Goal: Task Accomplishment & Management: Complete application form

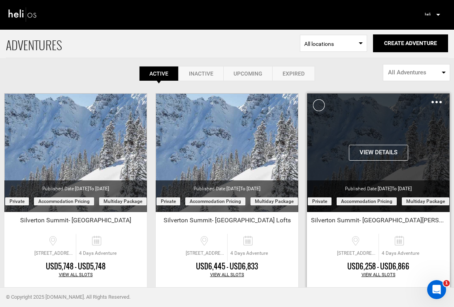
click at [438, 101] on img at bounding box center [436, 102] width 10 height 2
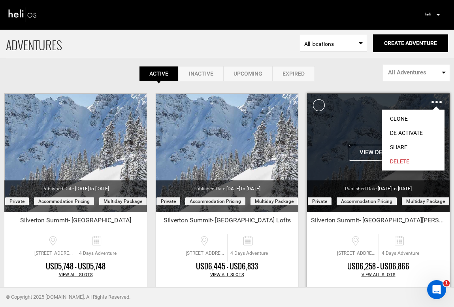
click at [403, 117] on link "Clone" at bounding box center [413, 118] width 62 height 14
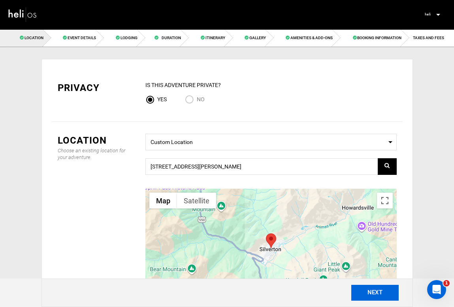
click at [374, 293] on button "NEXT" at bounding box center [374, 293] width 47 height 16
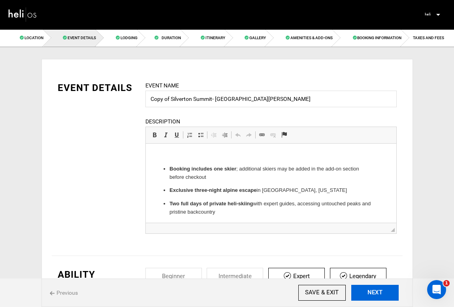
click at [374, 293] on button "NEXT" at bounding box center [374, 293] width 47 height 16
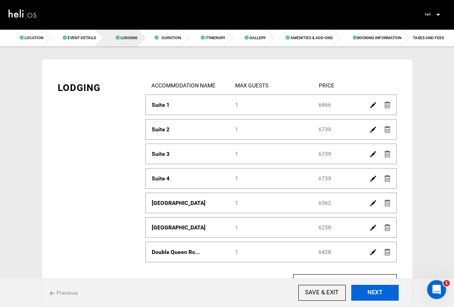
click at [374, 293] on button "NEXT" at bounding box center [374, 293] width 47 height 16
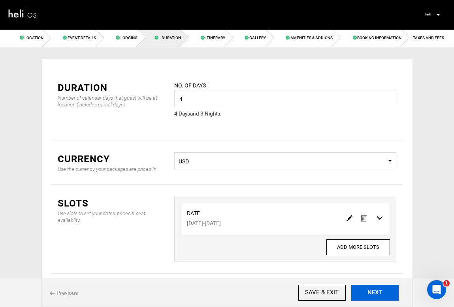
click at [374, 293] on button "NEXT" at bounding box center [374, 293] width 47 height 16
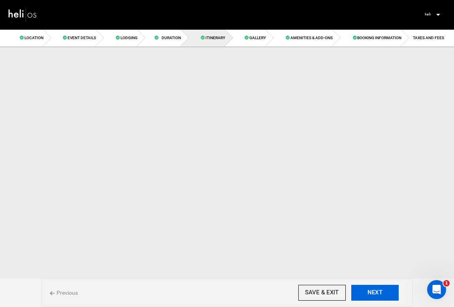
click at [374, 293] on button "NEXT" at bounding box center [374, 293] width 47 height 16
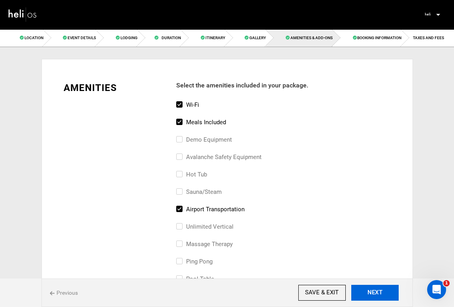
click at [374, 293] on button "NEXT" at bounding box center [374, 293] width 47 height 16
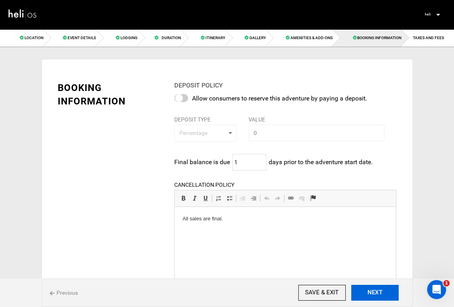
click at [374, 293] on button "NEXT" at bounding box center [374, 293] width 47 height 16
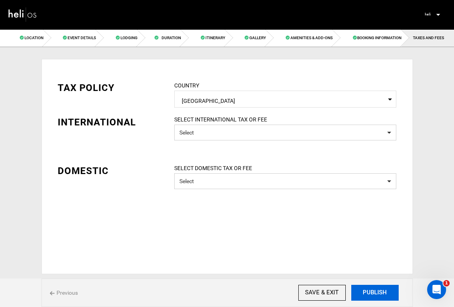
click at [374, 293] on button "PUBLISH" at bounding box center [374, 293] width 47 height 16
type input "[DATE]"
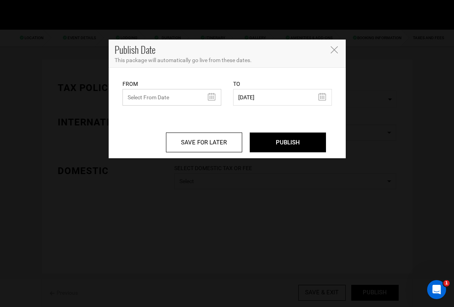
click at [208, 98] on input "text" at bounding box center [171, 97] width 99 height 17
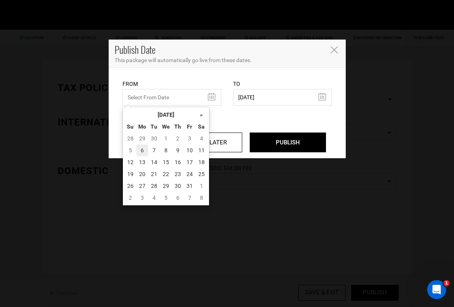
click at [141, 151] on td "6" at bounding box center [142, 150] width 12 height 12
type input "[DATE]"
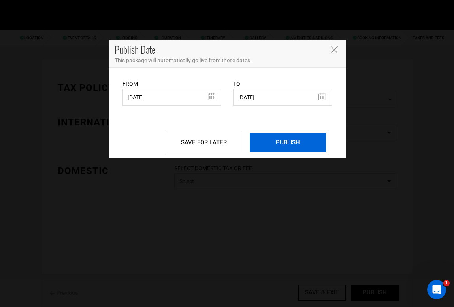
click at [288, 147] on input "PUBLISH" at bounding box center [288, 142] width 76 height 20
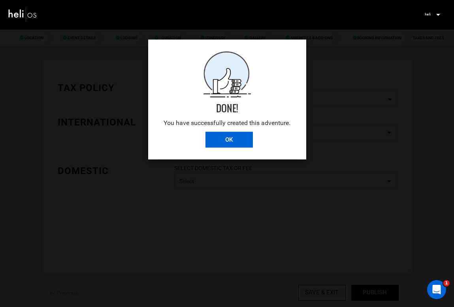
click at [235, 141] on input "OK" at bounding box center [228, 140] width 47 height 16
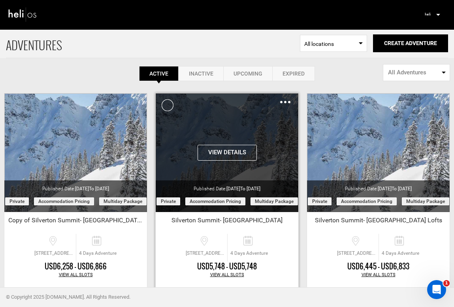
click at [286, 100] on div "Clone De-Activate Share Delete" at bounding box center [285, 101] width 10 height 9
click at [286, 101] on img at bounding box center [285, 102] width 10 height 2
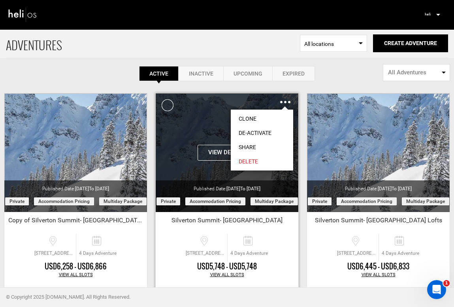
click at [271, 120] on link "Clone" at bounding box center [262, 118] width 62 height 14
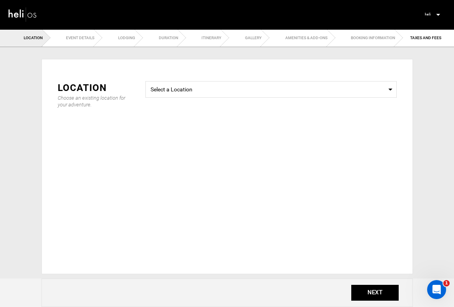
type input "4"
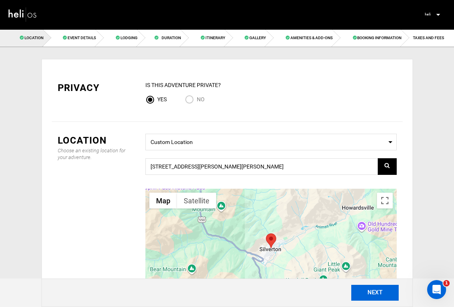
click at [374, 292] on button "NEXT" at bounding box center [374, 293] width 47 height 16
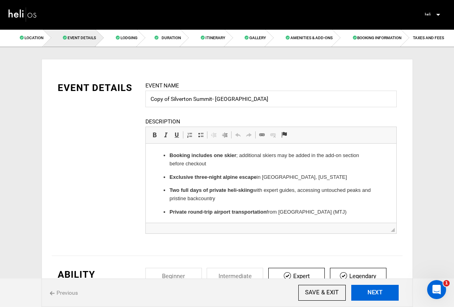
click at [374, 292] on button "NEXT" at bounding box center [374, 293] width 47 height 16
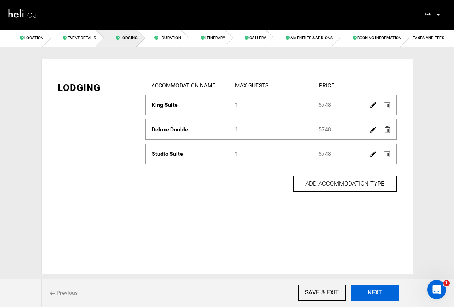
click at [374, 292] on button "NEXT" at bounding box center [374, 293] width 47 height 16
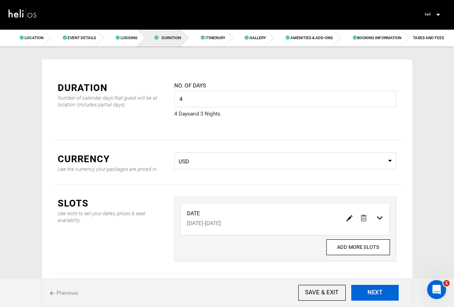
click at [374, 292] on button "NEXT" at bounding box center [374, 293] width 47 height 16
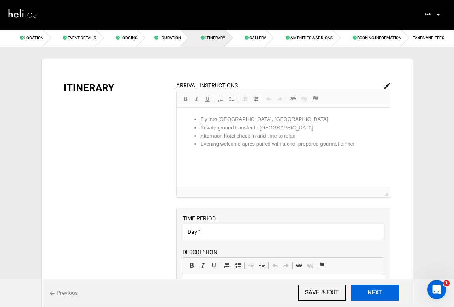
click at [374, 292] on button "NEXT" at bounding box center [374, 293] width 47 height 16
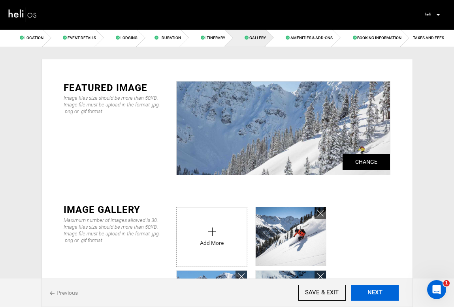
click at [374, 292] on button "NEXT" at bounding box center [374, 293] width 47 height 16
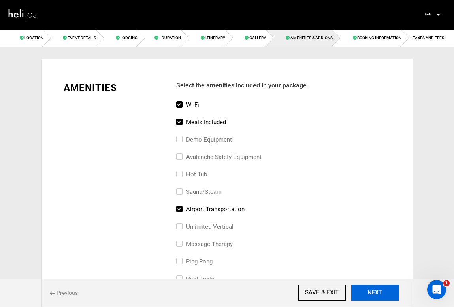
click at [374, 292] on button "NEXT" at bounding box center [374, 293] width 47 height 16
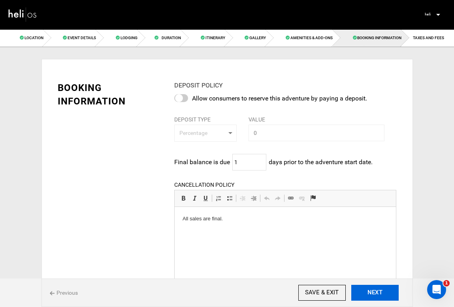
click at [374, 292] on button "NEXT" at bounding box center [374, 293] width 47 height 16
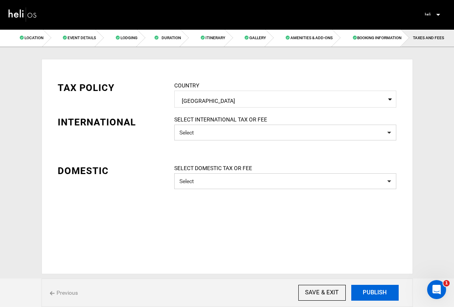
click at [374, 292] on button "PUBLISH" at bounding box center [374, 293] width 47 height 16
type input "[DATE]"
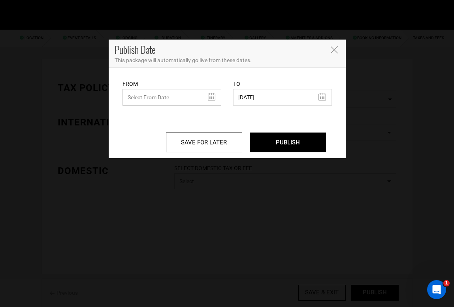
click at [211, 97] on input "text" at bounding box center [171, 97] width 99 height 17
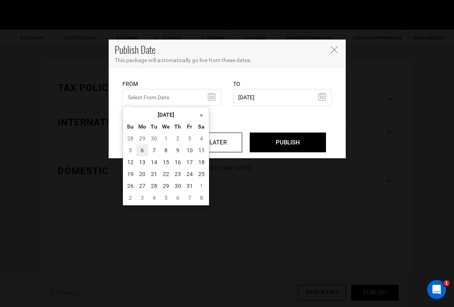
click at [141, 150] on td "6" at bounding box center [142, 150] width 12 height 12
type input "[DATE]"
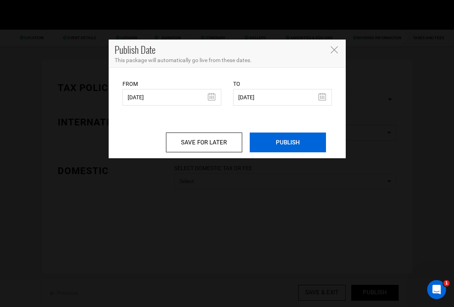
click at [291, 137] on input "PUBLISH" at bounding box center [288, 142] width 76 height 20
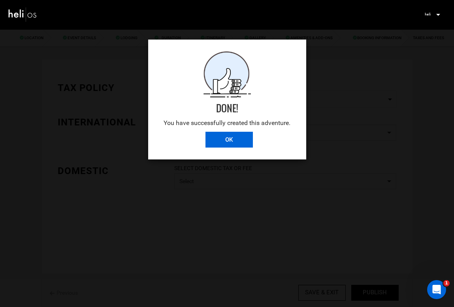
click at [231, 140] on input "OK" at bounding box center [228, 140] width 47 height 16
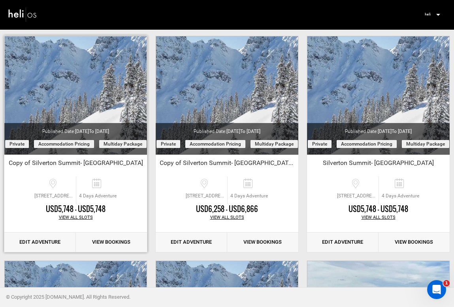
scroll to position [64, 0]
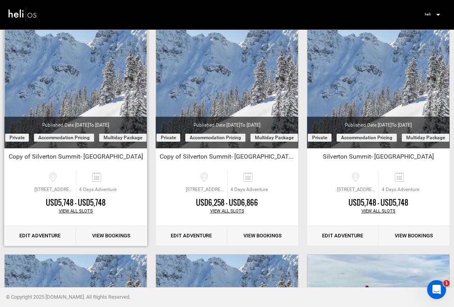
click at [55, 232] on link "Edit Adventure" at bounding box center [40, 235] width 72 height 19
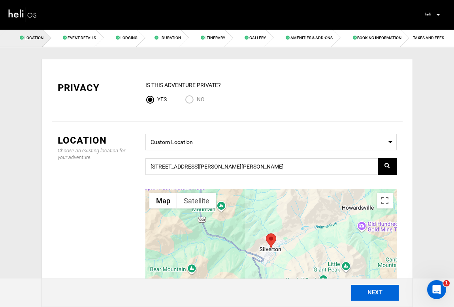
click at [371, 293] on button "NEXT" at bounding box center [374, 293] width 47 height 16
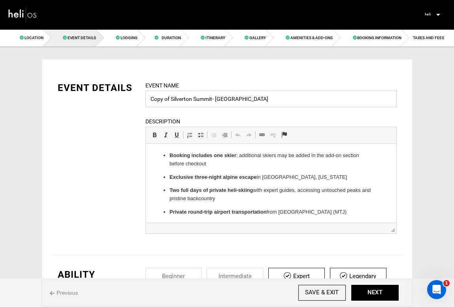
click at [212, 101] on input "Copy of Silverton Summit- [GEOGRAPHIC_DATA]" at bounding box center [270, 98] width 251 height 17
click at [172, 100] on input "Copy of Silverton Shred - [GEOGRAPHIC_DATA]" at bounding box center [270, 98] width 251 height 17
drag, startPoint x: 171, startPoint y: 99, endPoint x: 141, endPoint y: 99, distance: 30.4
click at [141, 99] on div "Event Name Copy of Silverton Shred - [GEOGRAPHIC_DATA] Event name can not be le…" at bounding box center [270, 162] width 263 height 162
click at [277, 98] on input "Silverton Shred - [GEOGRAPHIC_DATA]" at bounding box center [270, 98] width 251 height 17
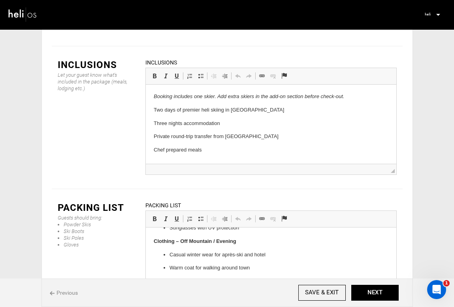
scroll to position [1125, 0]
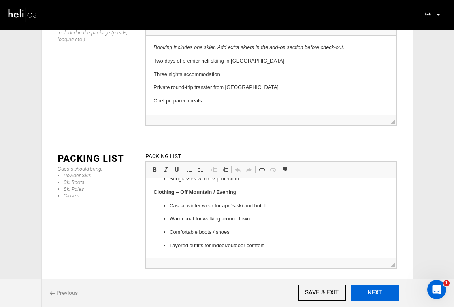
type input "Silverton Shred - [GEOGRAPHIC_DATA]"
click at [373, 294] on button "NEXT" at bounding box center [374, 293] width 47 height 16
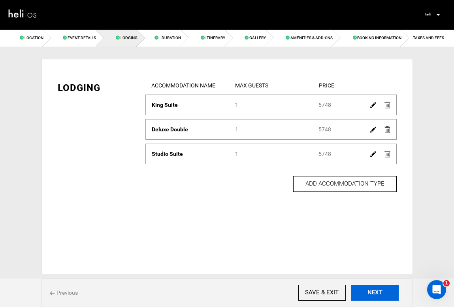
click at [373, 294] on button "NEXT" at bounding box center [374, 293] width 47 height 16
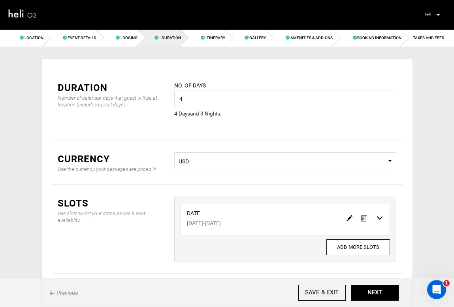
scroll to position [43, 0]
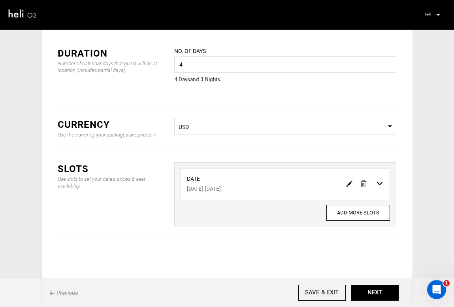
click at [349, 181] on img at bounding box center [350, 184] width 6 height 6
type input "[DATE]"
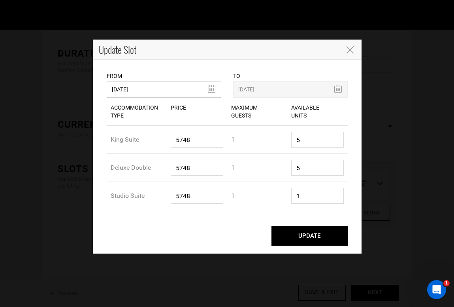
click at [213, 90] on input "[DATE]" at bounding box center [164, 89] width 115 height 17
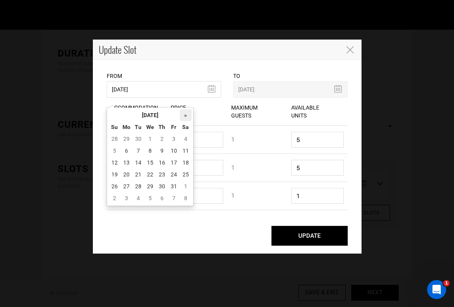
click at [186, 109] on th "»" at bounding box center [186, 115] width 12 height 12
click at [124, 145] on td "2" at bounding box center [127, 151] width 12 height 12
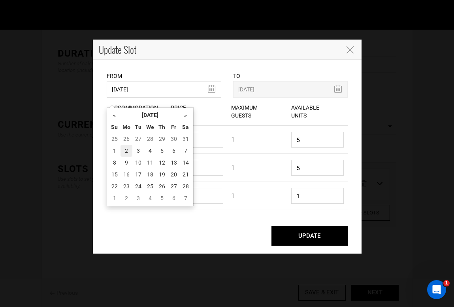
type input "[DATE]"
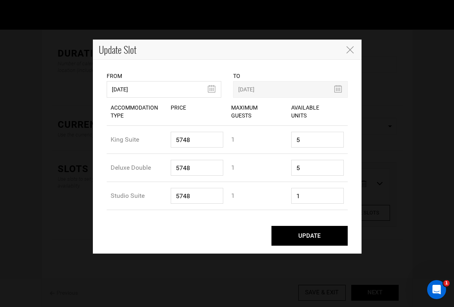
click at [324, 232] on button "UPDATE" at bounding box center [309, 236] width 76 height 20
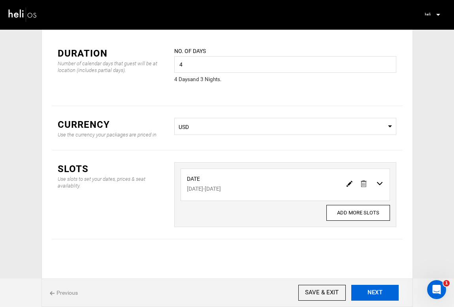
click at [370, 288] on button "NEXT" at bounding box center [374, 293] width 47 height 16
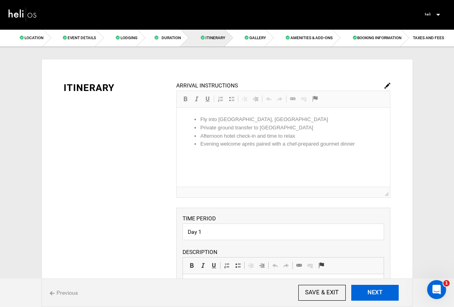
click at [370, 288] on button "NEXT" at bounding box center [374, 293] width 47 height 16
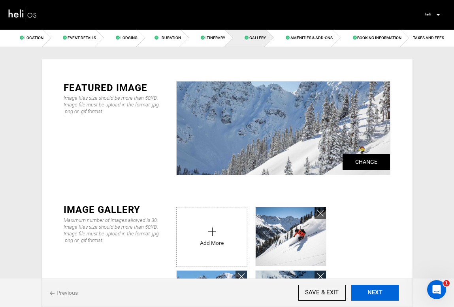
click at [370, 288] on button "NEXT" at bounding box center [374, 293] width 47 height 16
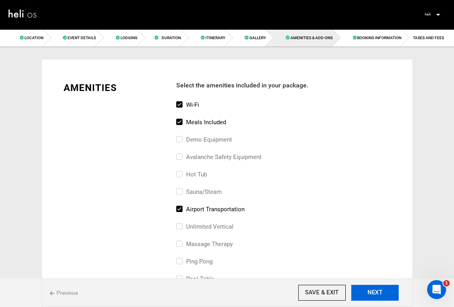
click at [370, 288] on button "NEXT" at bounding box center [374, 293] width 47 height 16
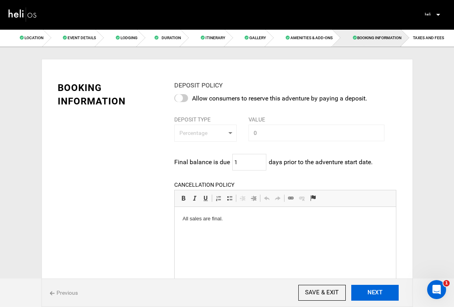
click at [370, 288] on button "NEXT" at bounding box center [374, 293] width 47 height 16
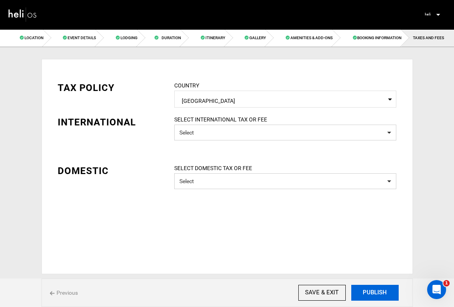
click at [370, 288] on button "PUBLISH" at bounding box center [374, 293] width 47 height 16
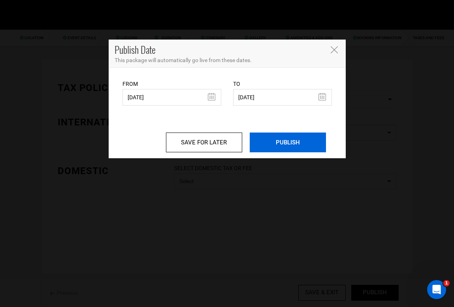
click at [289, 138] on input "PUBLISH" at bounding box center [288, 142] width 76 height 20
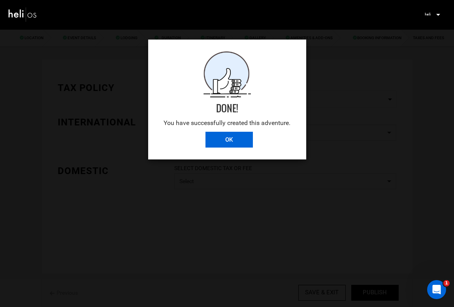
click at [230, 140] on input "OK" at bounding box center [228, 140] width 47 height 16
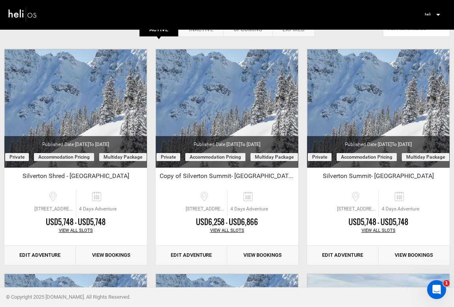
scroll to position [43, 0]
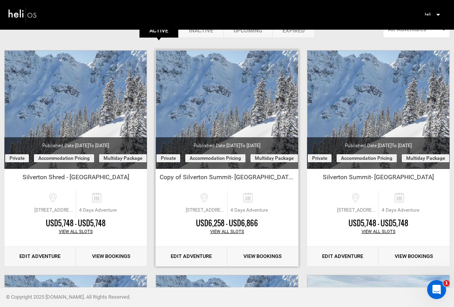
click at [193, 256] on link "Edit Adventure" at bounding box center [192, 256] width 72 height 19
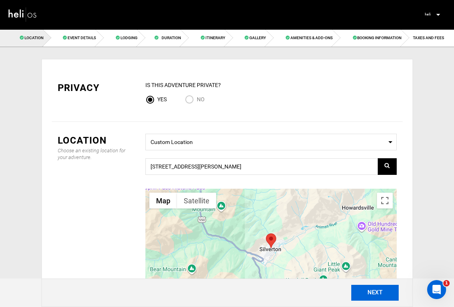
click at [371, 294] on button "NEXT" at bounding box center [374, 293] width 47 height 16
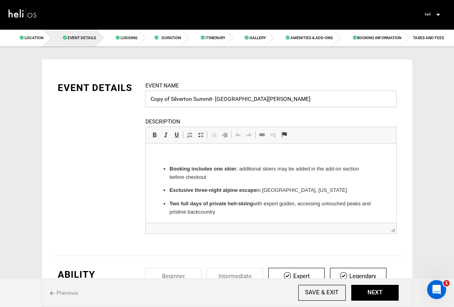
click at [171, 100] on input "Copy of Silverton Summit- [GEOGRAPHIC_DATA][PERSON_NAME]" at bounding box center [270, 98] width 251 height 17
click at [191, 99] on input "Silverton Summit- [GEOGRAPHIC_DATA][PERSON_NAME]" at bounding box center [270, 98] width 251 height 17
click at [192, 98] on input "Silverton Summit Shred- [GEOGRAPHIC_DATA][PERSON_NAME]" at bounding box center [270, 98] width 251 height 17
type input "Silverton Shred- [GEOGRAPHIC_DATA][PERSON_NAME]"
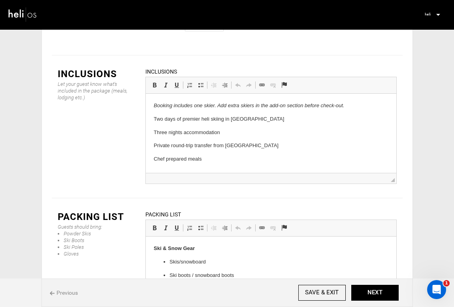
scroll to position [1125, 0]
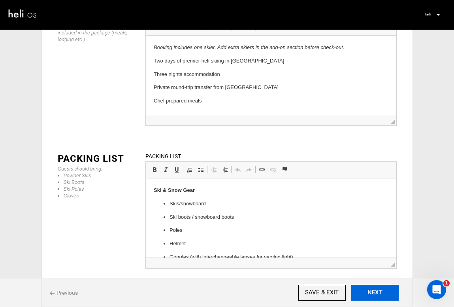
click at [373, 291] on button "NEXT" at bounding box center [374, 293] width 47 height 16
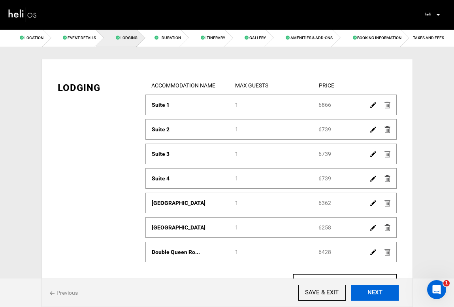
click at [373, 291] on button "NEXT" at bounding box center [374, 293] width 47 height 16
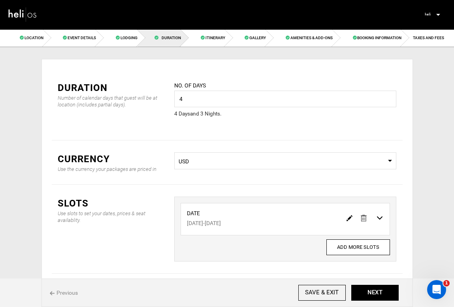
click at [349, 217] on img at bounding box center [350, 218] width 6 height 6
type input "[DATE]"
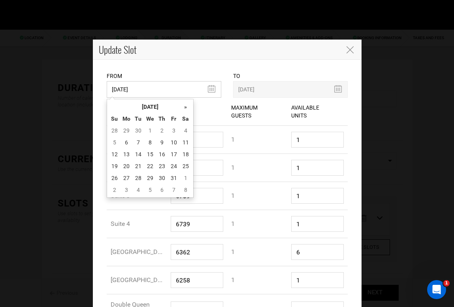
click at [211, 88] on input "[DATE]" at bounding box center [164, 89] width 115 height 17
click at [186, 105] on th "»" at bounding box center [186, 107] width 12 height 12
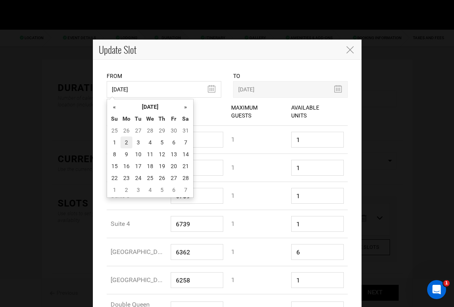
click at [127, 141] on td "2" at bounding box center [127, 142] width 12 height 12
type input "[DATE]"
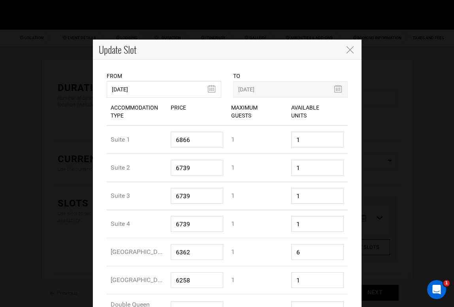
scroll to position [62, 0]
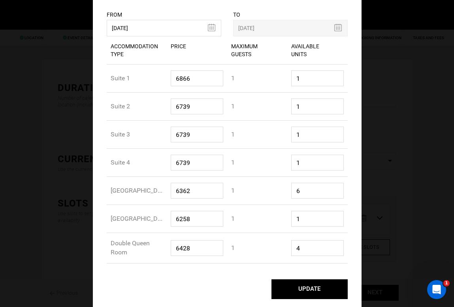
click at [311, 285] on button "UPDATE" at bounding box center [309, 289] width 76 height 20
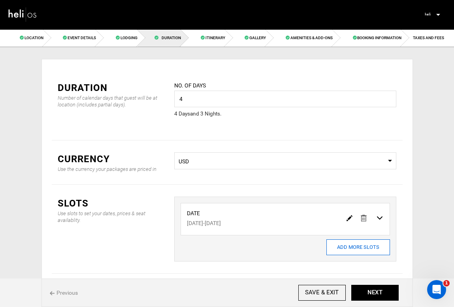
scroll to position [43, 0]
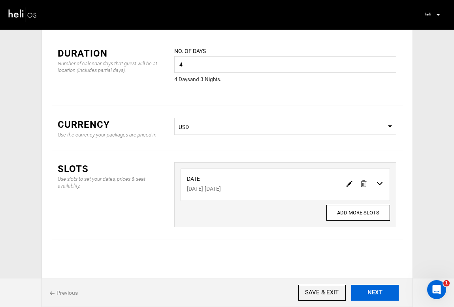
click at [373, 292] on button "NEXT" at bounding box center [374, 293] width 47 height 16
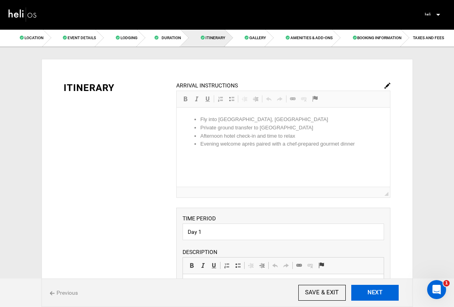
click at [373, 292] on button "NEXT" at bounding box center [374, 293] width 47 height 16
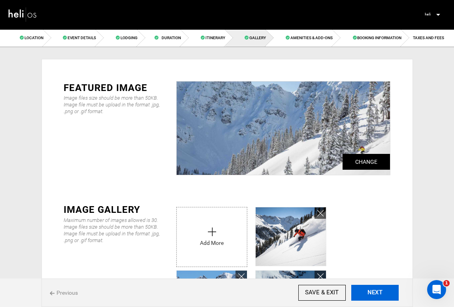
click at [373, 292] on button "NEXT" at bounding box center [374, 293] width 47 height 16
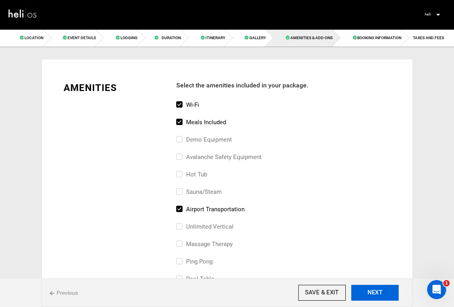
click at [373, 292] on button "NEXT" at bounding box center [374, 293] width 47 height 16
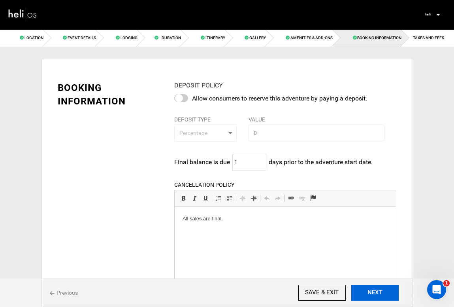
click at [373, 292] on button "NEXT" at bounding box center [374, 293] width 47 height 16
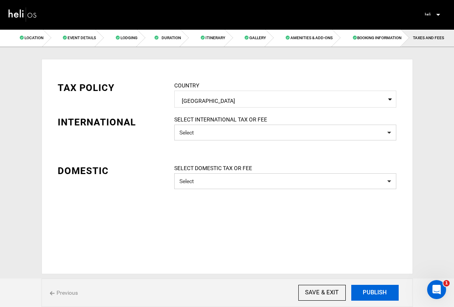
click at [373, 292] on button "PUBLISH" at bounding box center [374, 293] width 47 height 16
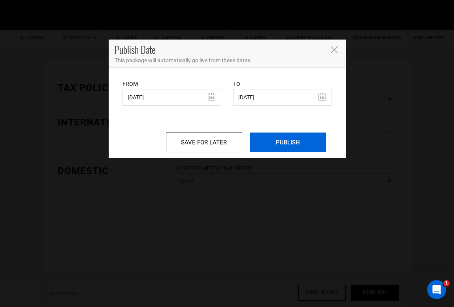
click at [294, 148] on input "PUBLISH" at bounding box center [288, 142] width 76 height 20
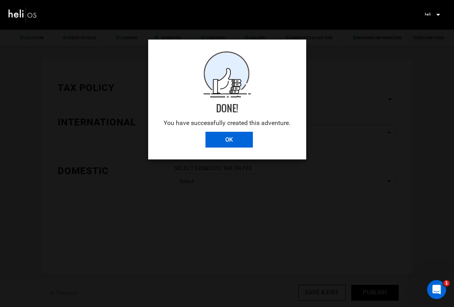
click at [222, 139] on input "OK" at bounding box center [228, 140] width 47 height 16
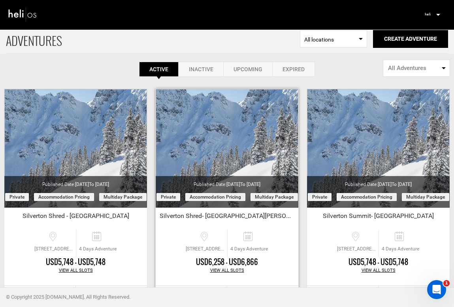
scroll to position [3, 0]
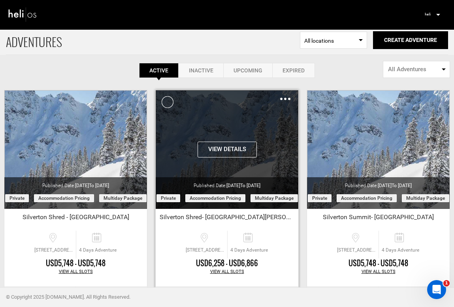
click at [284, 95] on div "Clone De-Activate Share Delete" at bounding box center [285, 98] width 10 height 9
click at [285, 99] on img at bounding box center [285, 99] width 10 height 2
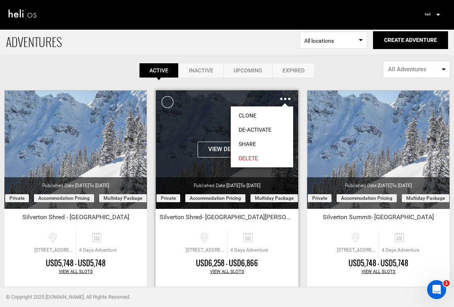
click at [251, 144] on link "Share" at bounding box center [262, 144] width 62 height 14
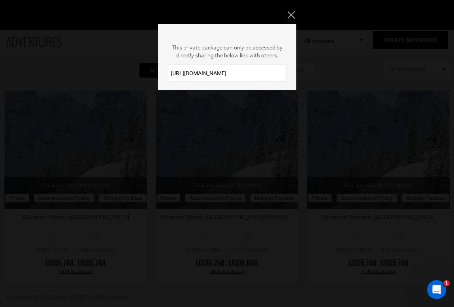
drag, startPoint x: 230, startPoint y: 73, endPoint x: 171, endPoint y: 71, distance: 58.5
click at [171, 71] on input "[URL][DOMAIN_NAME]" at bounding box center [227, 73] width 119 height 18
click at [291, 13] on icon "Close" at bounding box center [291, 14] width 7 height 7
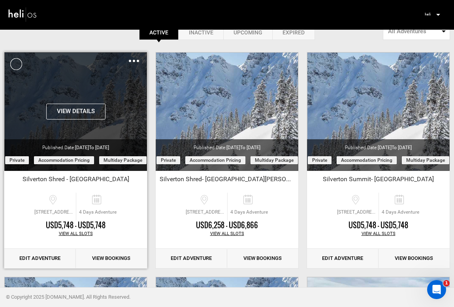
scroll to position [42, 0]
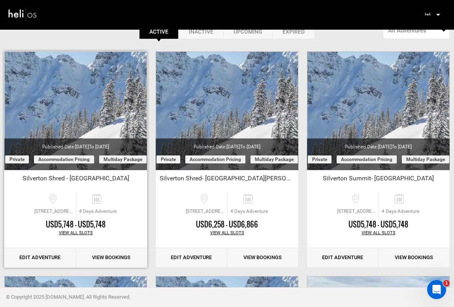
click at [52, 258] on link "Edit Adventure" at bounding box center [40, 257] width 72 height 19
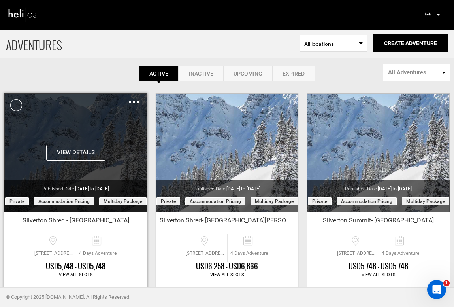
click at [133, 100] on div "Clone De-Activate Share Delete" at bounding box center [134, 101] width 10 height 9
click at [135, 102] on img at bounding box center [134, 102] width 10 height 2
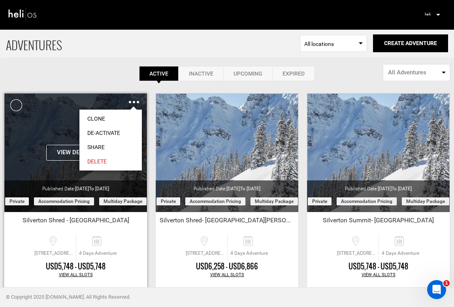
click at [99, 146] on link "Share" at bounding box center [110, 147] width 62 height 14
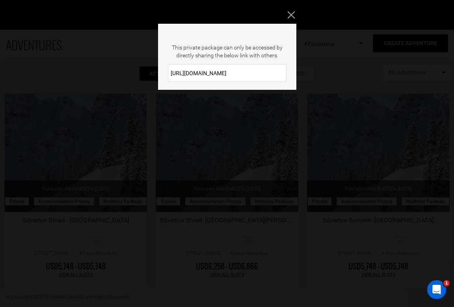
drag, startPoint x: 230, startPoint y: 74, endPoint x: 169, endPoint y: 72, distance: 61.7
click at [167, 73] on div "[URL][DOMAIN_NAME]" at bounding box center [227, 73] width 138 height 18
click at [290, 15] on icon "Close" at bounding box center [291, 14] width 7 height 7
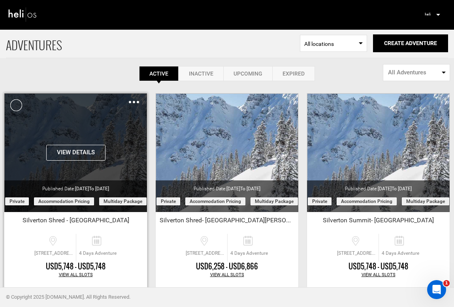
click at [133, 101] on img at bounding box center [134, 102] width 10 height 2
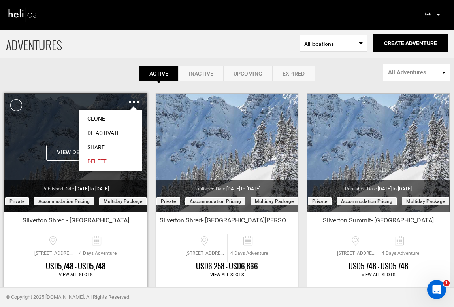
click at [109, 147] on link "Share" at bounding box center [110, 147] width 62 height 14
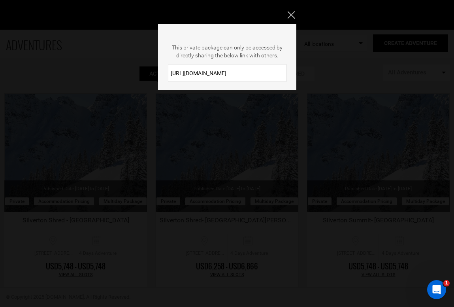
drag, startPoint x: 247, startPoint y: 73, endPoint x: 147, endPoint y: 72, distance: 99.2
click at [147, 72] on div "This private package can only be accessed by directly sharing the below link wi…" at bounding box center [227, 153] width 454 height 307
click at [288, 12] on icon "Close" at bounding box center [291, 14] width 7 height 7
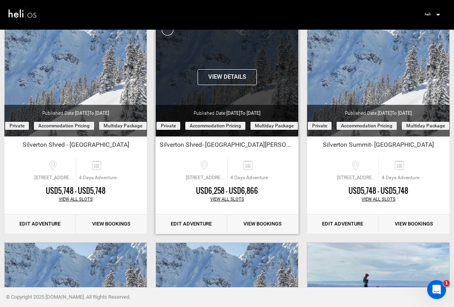
scroll to position [9, 0]
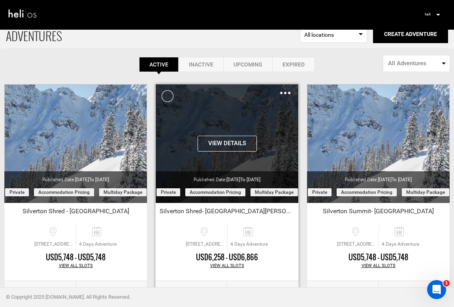
click at [286, 93] on img at bounding box center [285, 93] width 10 height 2
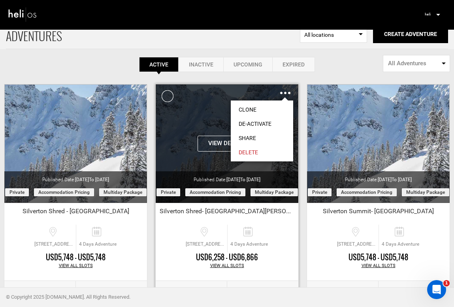
click at [257, 134] on link "Share" at bounding box center [262, 138] width 62 height 14
type input "[URL][DOMAIN_NAME]"
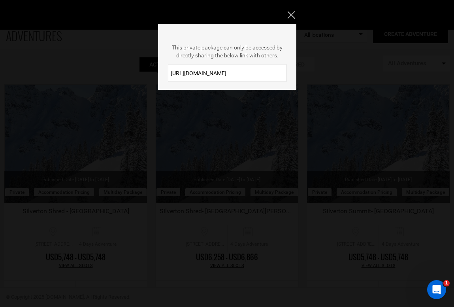
drag, startPoint x: 232, startPoint y: 75, endPoint x: 164, endPoint y: 76, distance: 68.0
click at [164, 76] on div "[URL][DOMAIN_NAME]" at bounding box center [227, 73] width 138 height 18
